Goal: Information Seeking & Learning: Learn about a topic

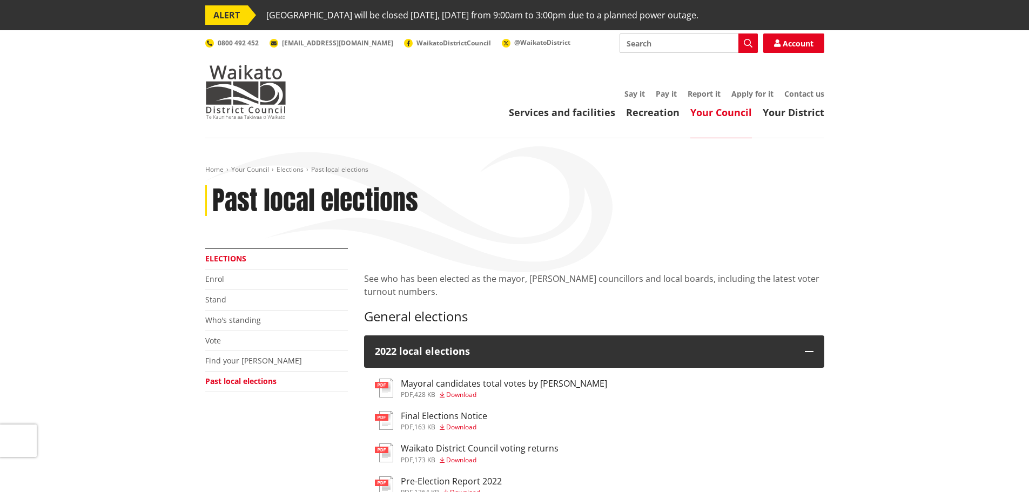
click at [231, 255] on link "Elections" at bounding box center [225, 258] width 41 height 10
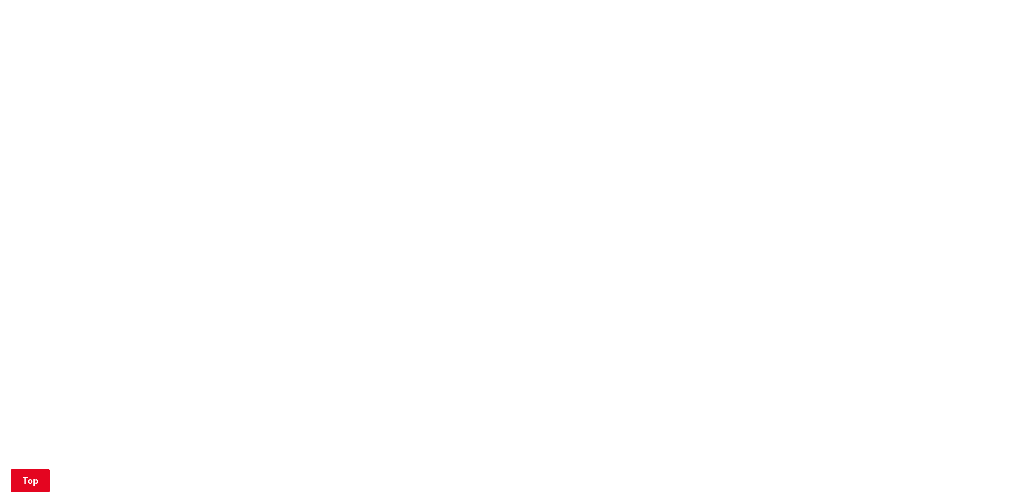
scroll to position [486, 0]
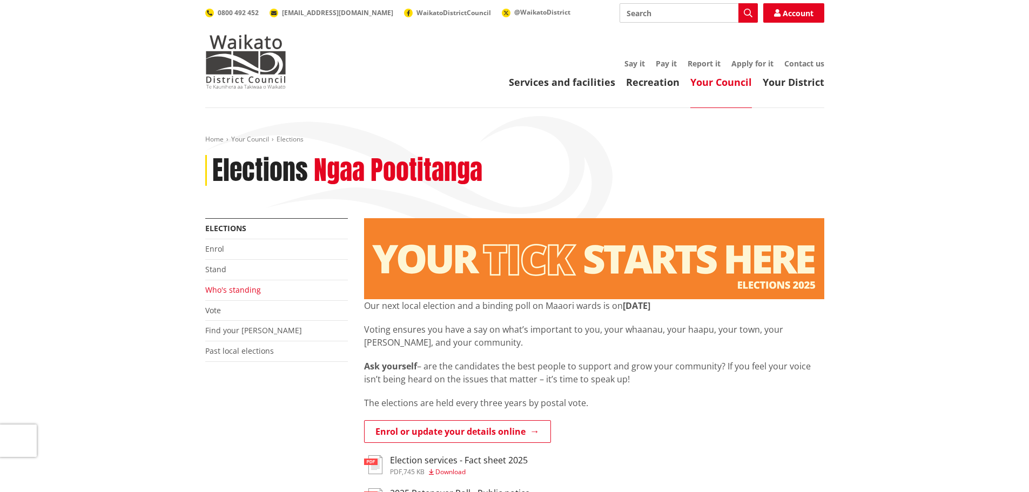
click at [231, 287] on link "Who's standing" at bounding box center [233, 290] width 56 height 10
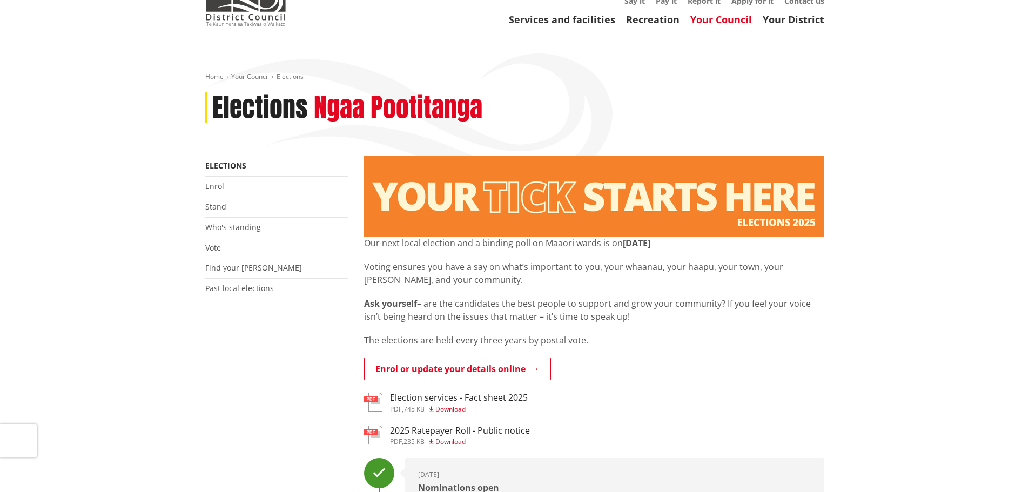
scroll to position [108, 0]
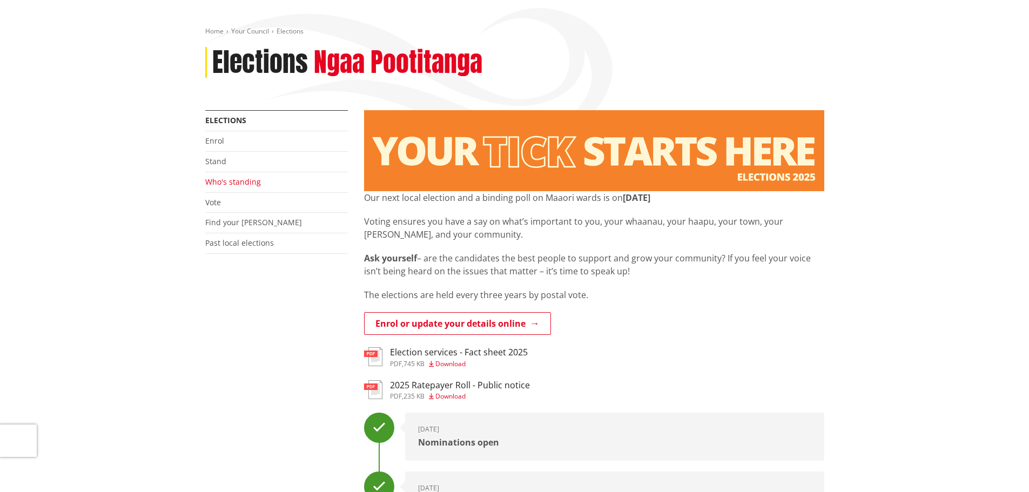
click at [218, 183] on link "Who's standing" at bounding box center [233, 182] width 56 height 10
click at [238, 181] on link "Who's standing" at bounding box center [233, 182] width 56 height 10
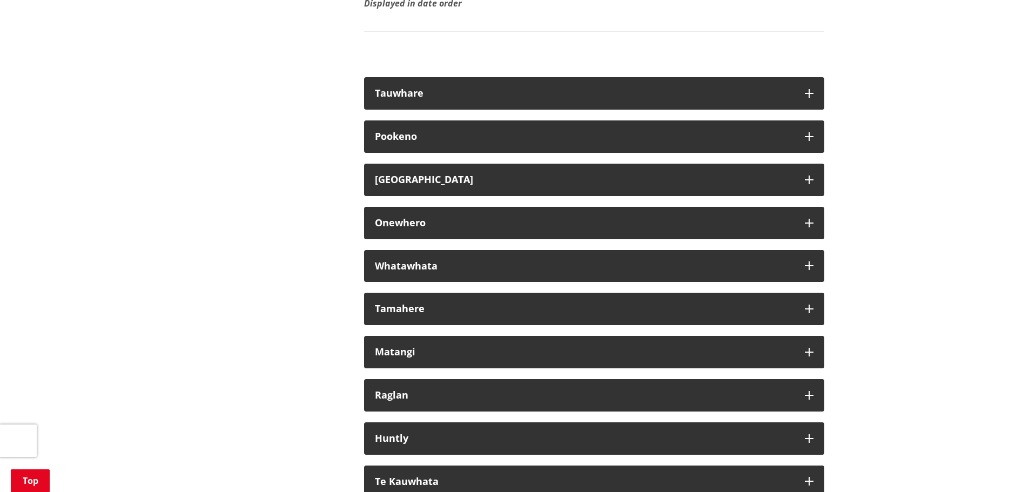
scroll to position [6101, 0]
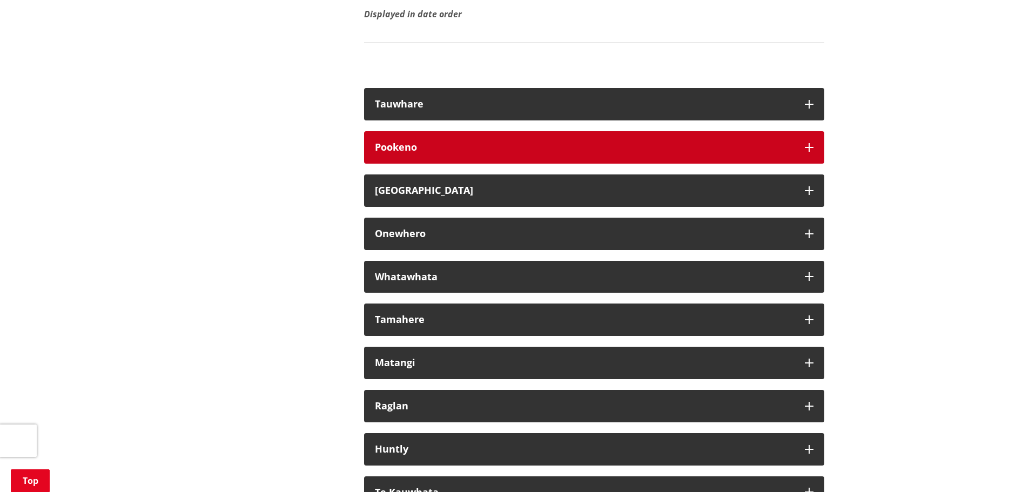
click at [807, 152] on icon "button" at bounding box center [808, 147] width 9 height 9
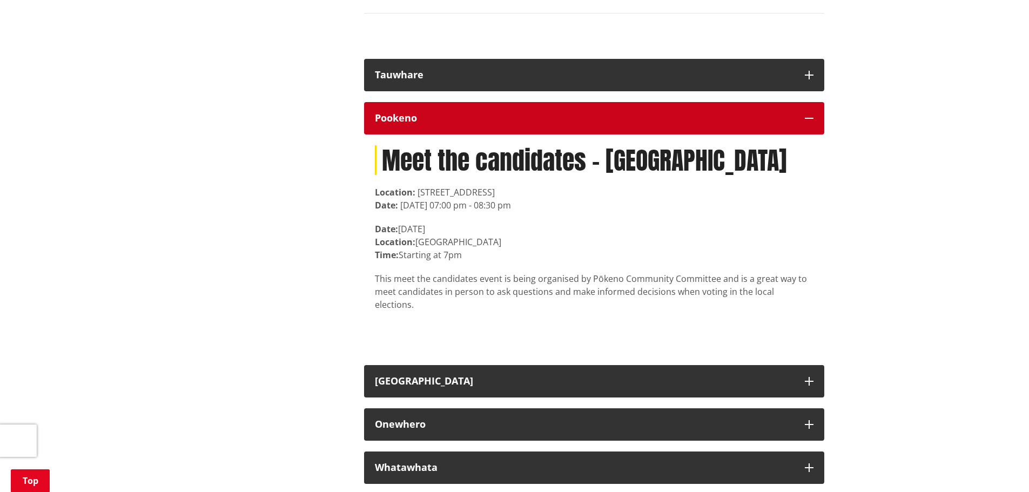
scroll to position [6209, 0]
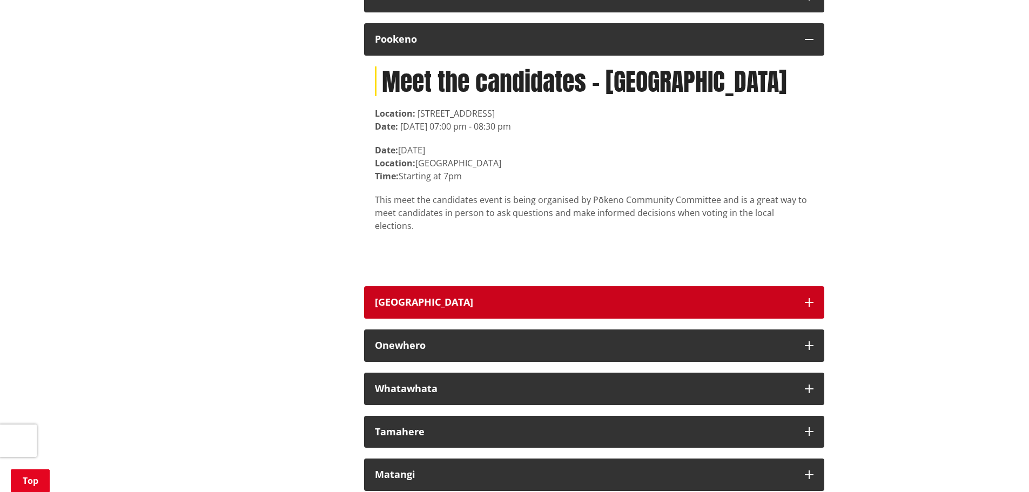
click at [807, 311] on button "[GEOGRAPHIC_DATA]" at bounding box center [594, 302] width 460 height 32
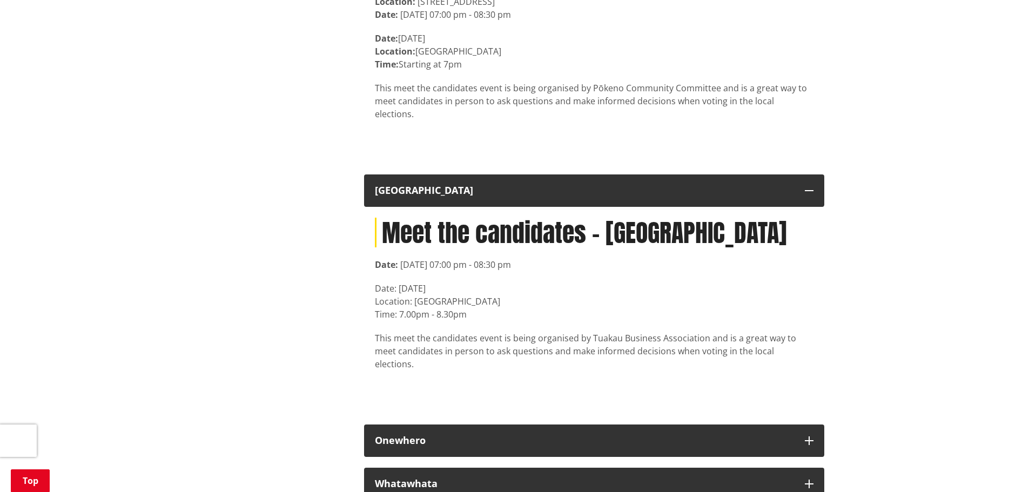
scroll to position [6263, 0]
